Goal: Information Seeking & Learning: Learn about a topic

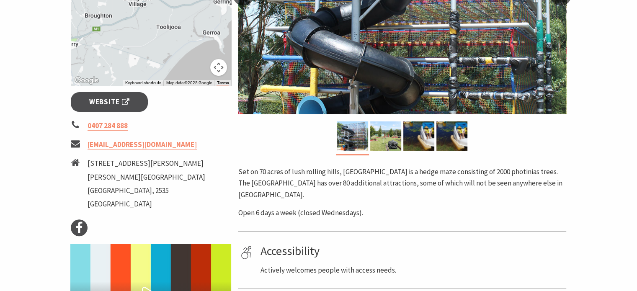
scroll to position [293, 0]
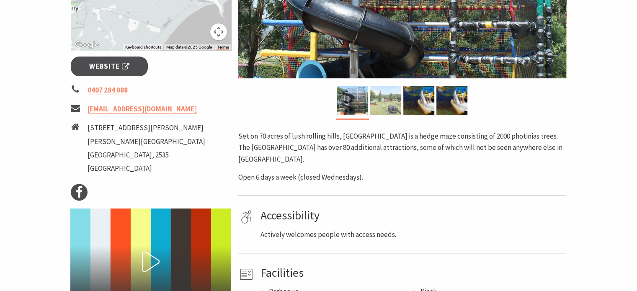
click at [385, 105] on img at bounding box center [385, 100] width 31 height 29
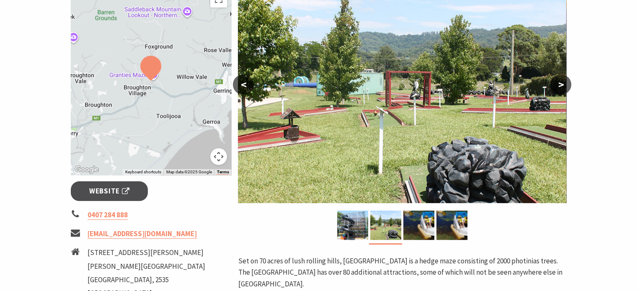
scroll to position [168, 0]
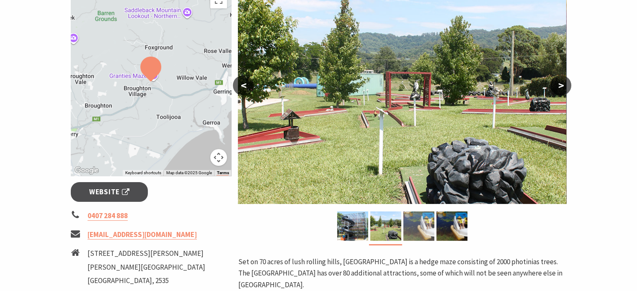
click at [418, 220] on img at bounding box center [418, 226] width 31 height 29
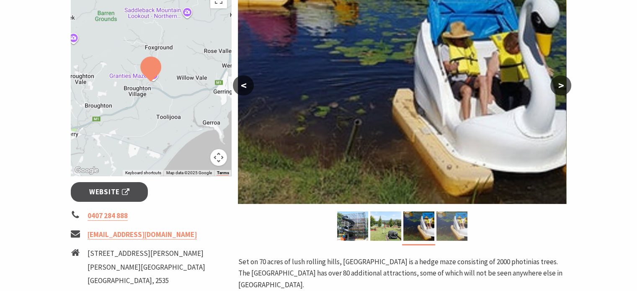
click at [447, 224] on img at bounding box center [451, 226] width 31 height 29
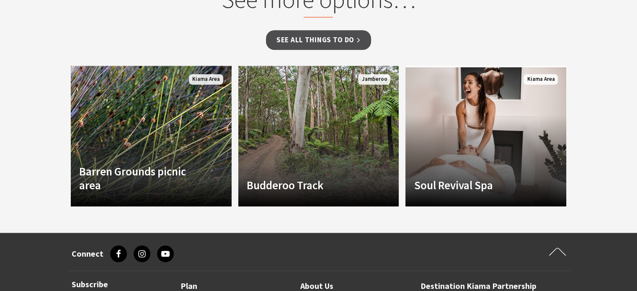
scroll to position [712, 0]
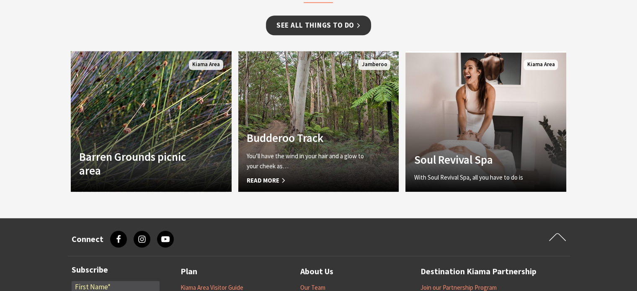
click at [341, 16] on link "See all Things To Do" at bounding box center [318, 25] width 105 height 20
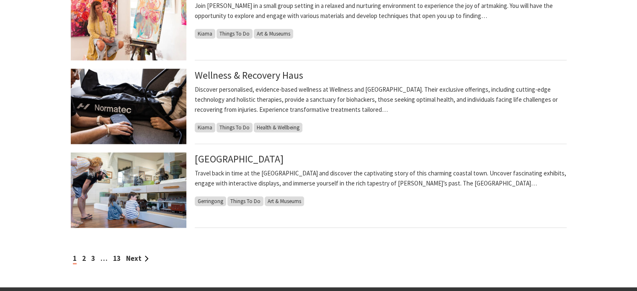
scroll to position [838, 0]
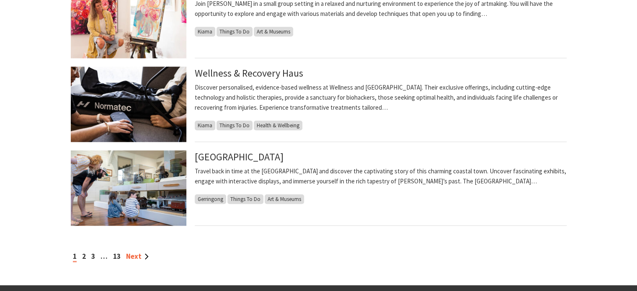
click at [134, 253] on link "Next" at bounding box center [137, 256] width 23 height 9
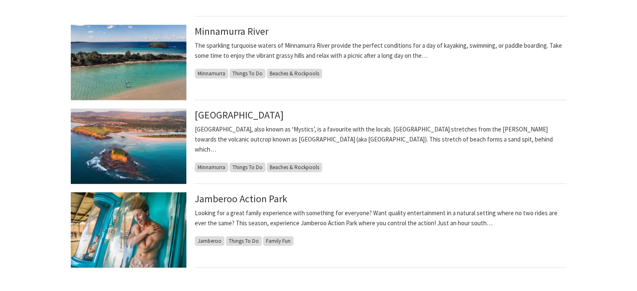
scroll to position [1005, 0]
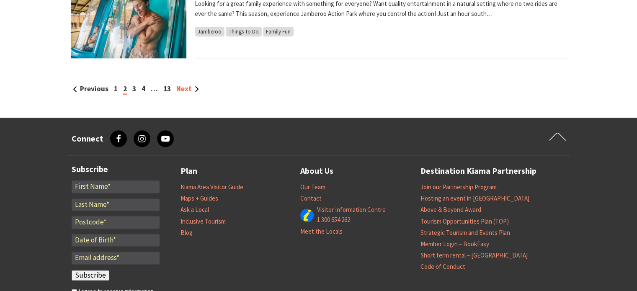
click at [176, 87] on link "Next" at bounding box center [187, 88] width 23 height 9
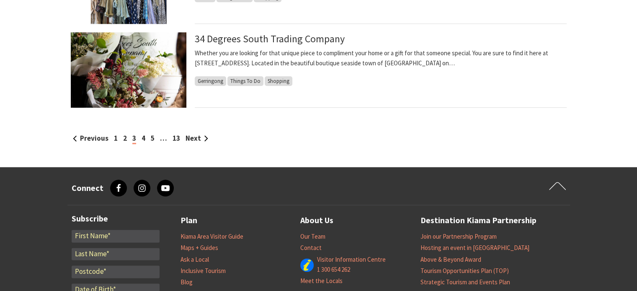
scroll to position [963, 0]
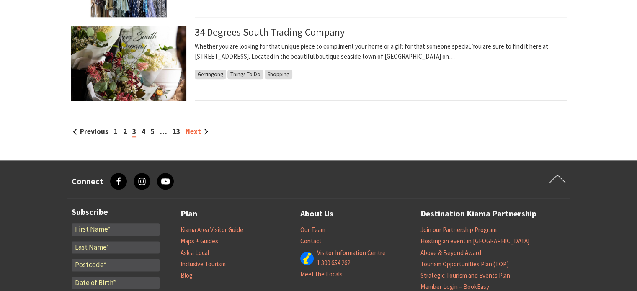
click at [197, 131] on link "Next" at bounding box center [197, 131] width 23 height 9
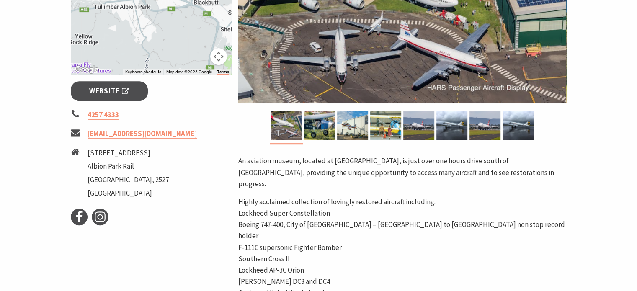
scroll to position [335, 0]
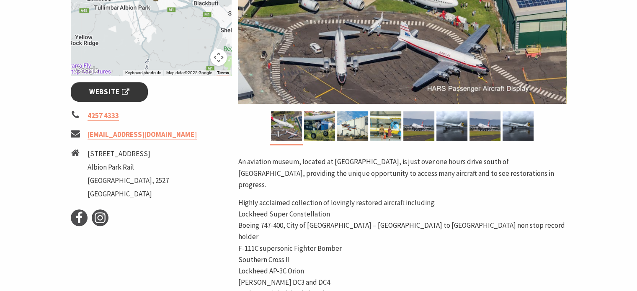
click at [110, 86] on span "Website" at bounding box center [109, 91] width 40 height 11
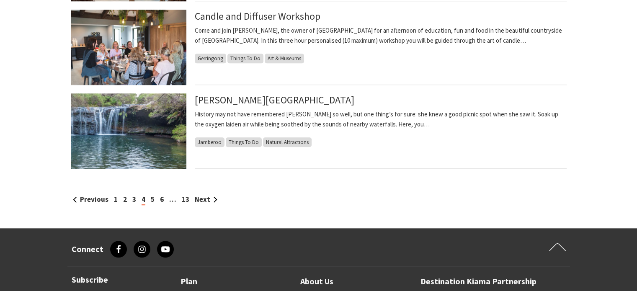
scroll to position [922, 0]
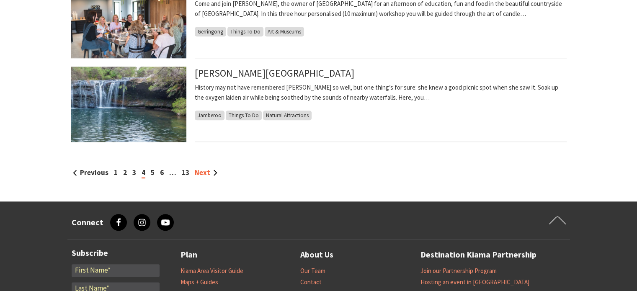
click at [201, 173] on link "Next" at bounding box center [206, 172] width 23 height 9
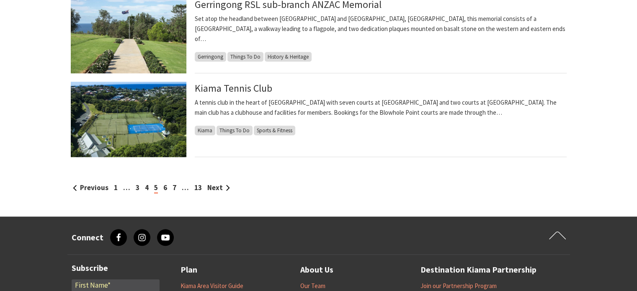
scroll to position [922, 0]
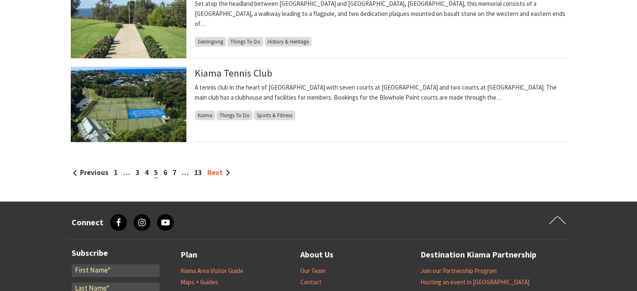
click at [217, 172] on link "Next" at bounding box center [218, 172] width 23 height 9
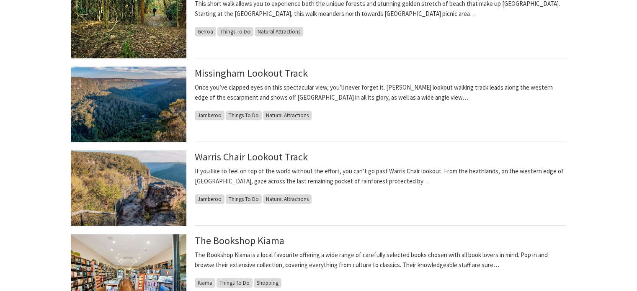
scroll to position [922, 0]
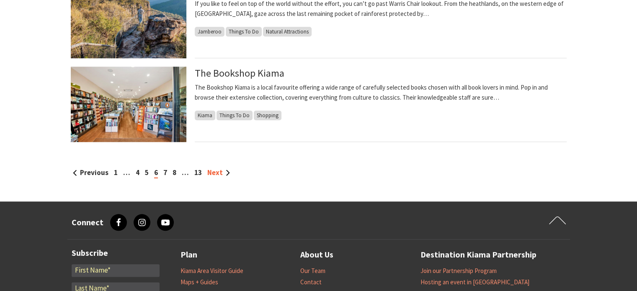
click at [212, 174] on link "Next" at bounding box center [218, 172] width 23 height 9
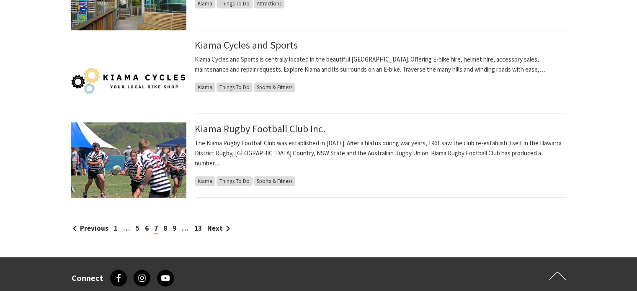
scroll to position [880, 0]
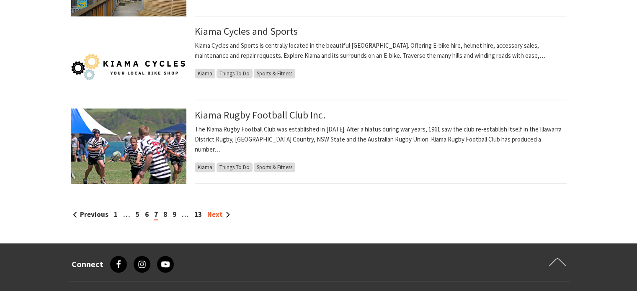
click at [212, 214] on link "Next" at bounding box center [218, 214] width 23 height 9
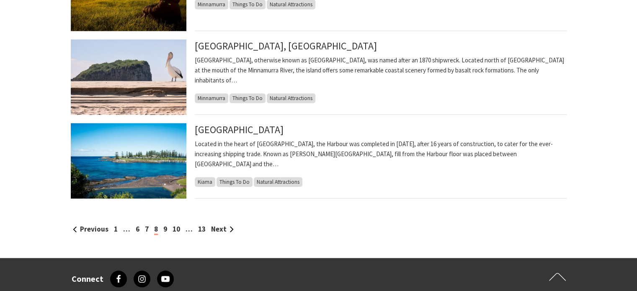
scroll to position [880, 0]
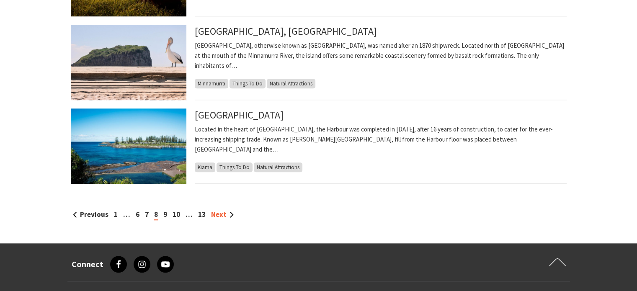
click at [221, 214] on link "Next" at bounding box center [222, 214] width 23 height 9
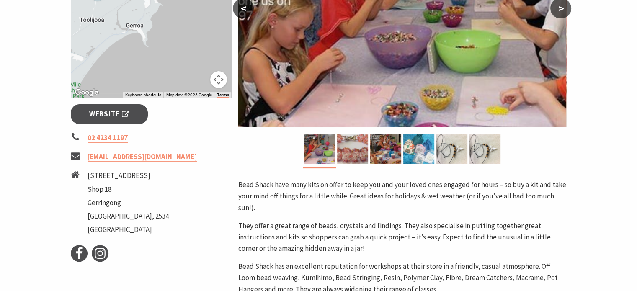
scroll to position [293, 0]
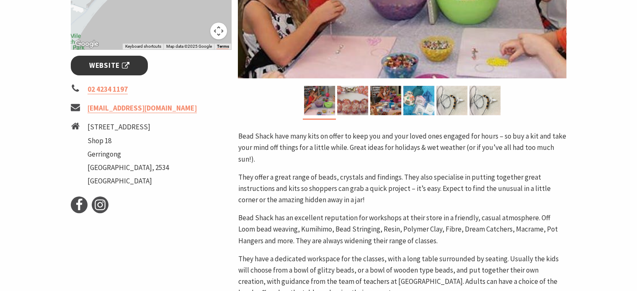
click at [102, 69] on span "Website" at bounding box center [109, 65] width 40 height 11
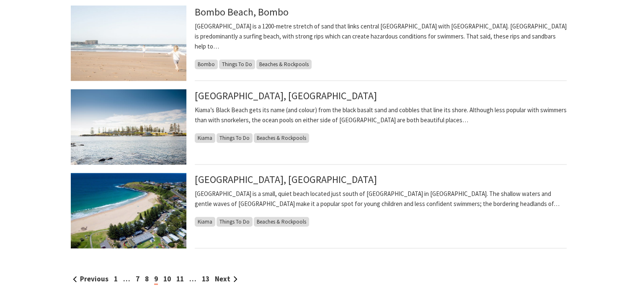
scroll to position [880, 0]
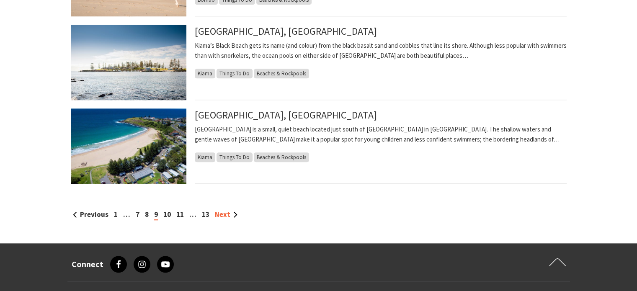
click at [230, 215] on link "Next" at bounding box center [226, 214] width 23 height 9
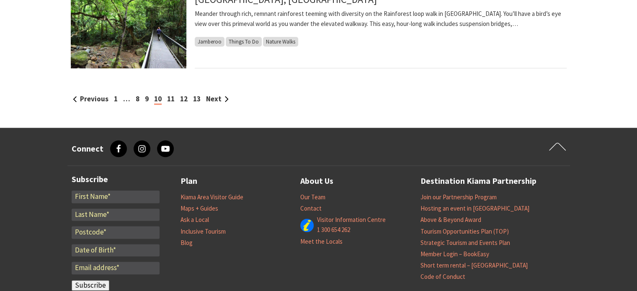
scroll to position [1047, 0]
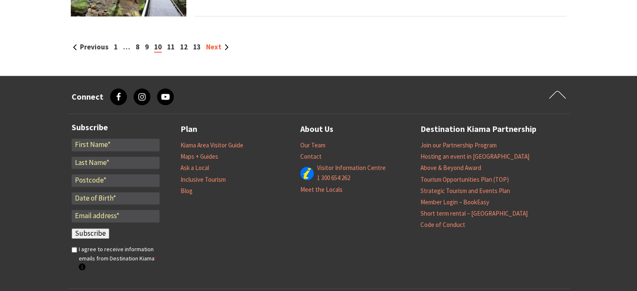
click at [211, 48] on link "Next" at bounding box center [217, 46] width 23 height 9
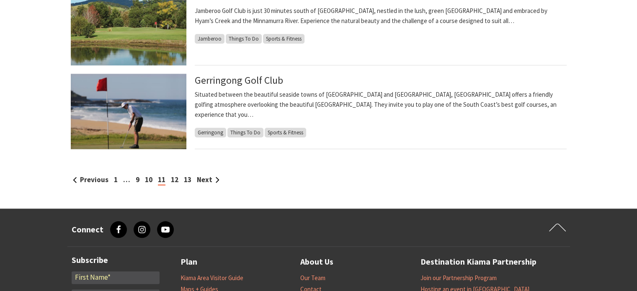
scroll to position [922, 0]
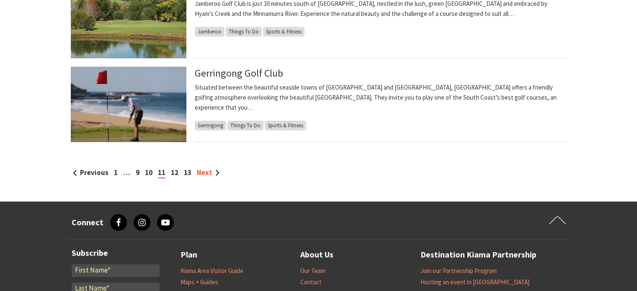
click at [204, 173] on link "Next" at bounding box center [208, 172] width 23 height 9
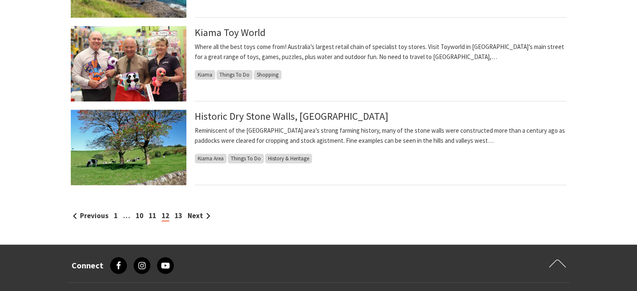
scroll to position [880, 0]
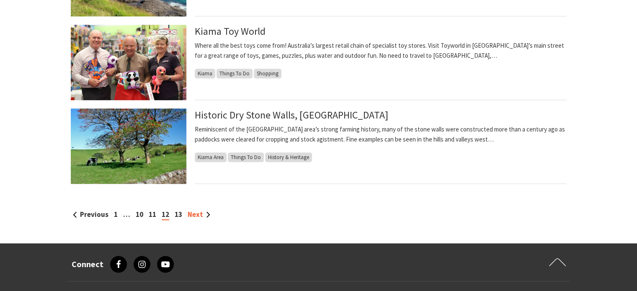
click at [206, 211] on link "Next" at bounding box center [199, 214] width 23 height 9
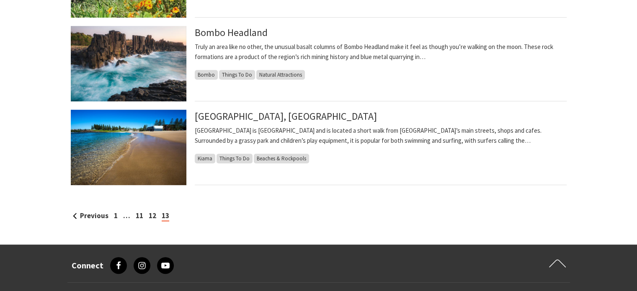
scroll to position [461, 0]
